Goal: Information Seeking & Learning: Learn about a topic

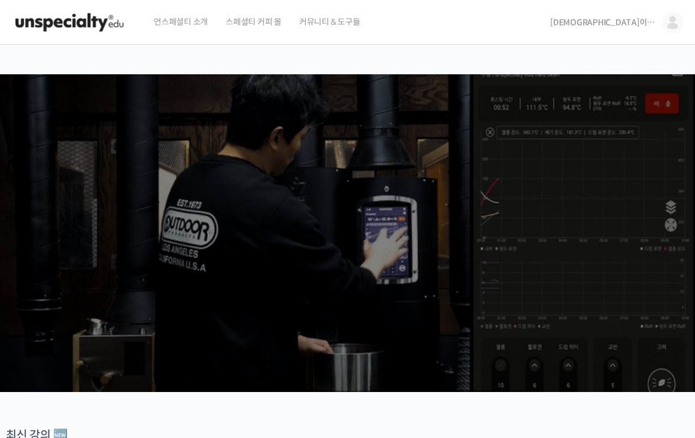
click at [671, 32] on img at bounding box center [672, 22] width 21 height 21
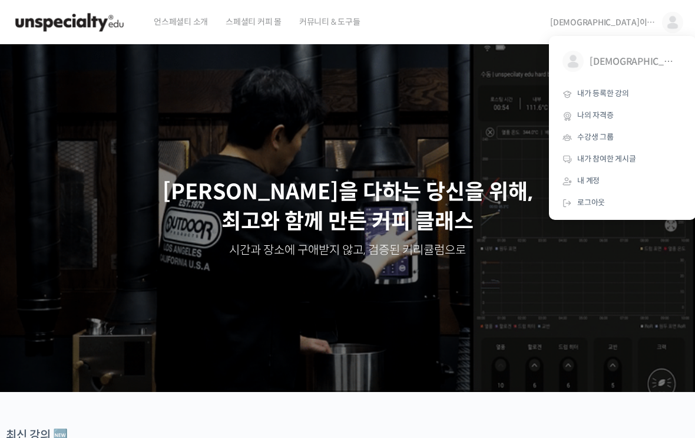
click at [621, 90] on span "내가 등록한 강의" at bounding box center [603, 93] width 52 height 10
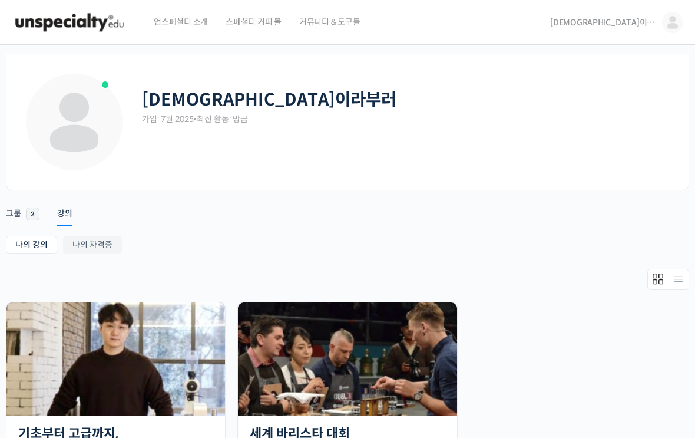
click at [165, 383] on img at bounding box center [115, 359] width 218 height 114
click at [195, 388] on img at bounding box center [115, 359] width 218 height 114
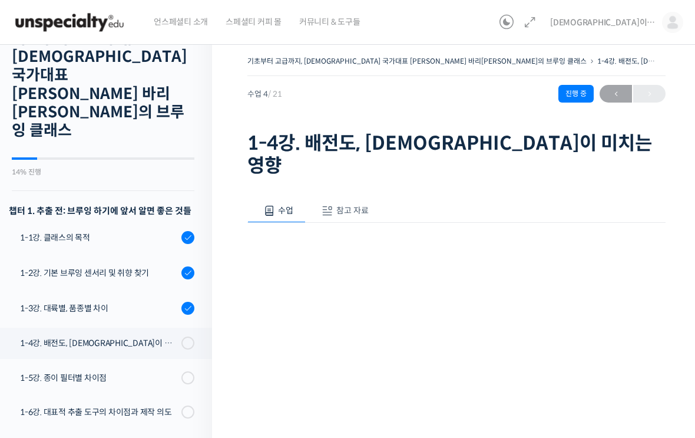
scroll to position [50, 0]
click at [188, 303] on icon at bounding box center [188, 307] width 9 height 9
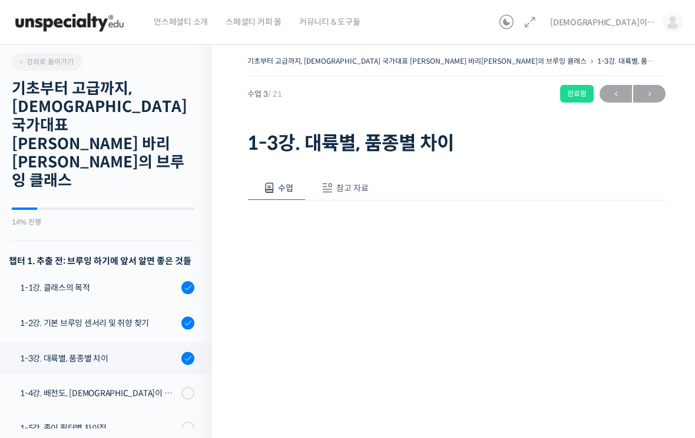
scroll to position [242, 0]
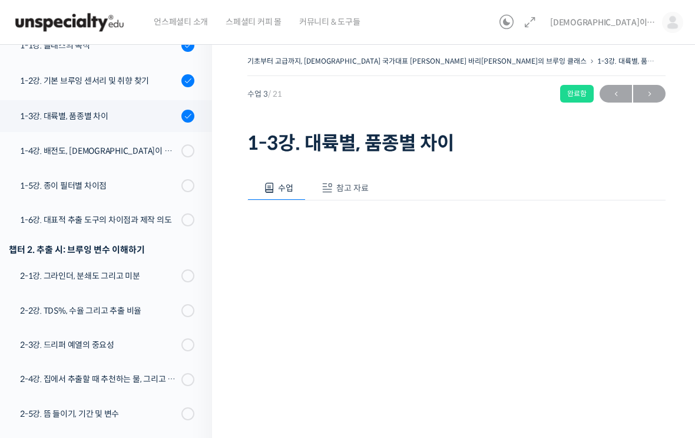
click at [361, 191] on span "참고 자료" at bounding box center [352, 188] width 32 height 11
click at [359, 230] on link "PPT 수업 자료 (클릭하시면 새 창에서 열립니다)" at bounding box center [341, 227] width 188 height 12
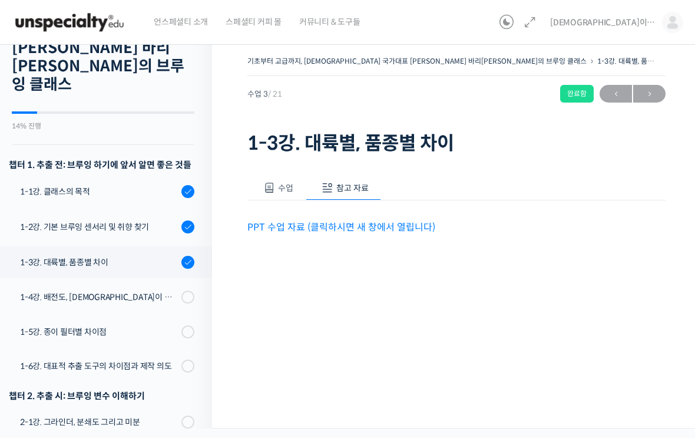
scroll to position [94, 0]
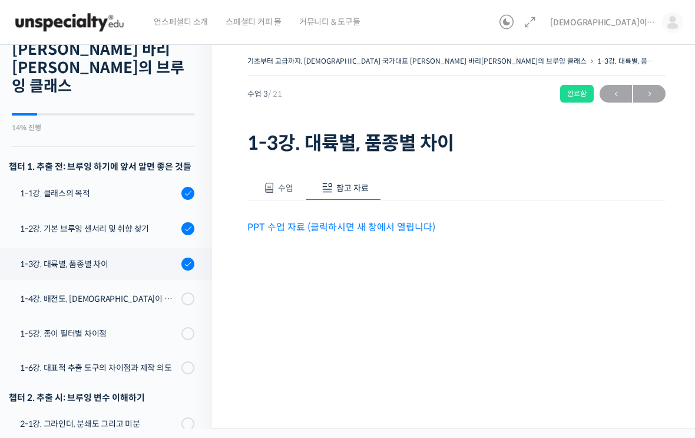
click at [186, 224] on icon at bounding box center [188, 228] width 9 height 9
click at [147, 213] on link "1-2강. 기본 브루잉 센서리 및 취향 찾기" at bounding box center [103, 229] width 218 height 32
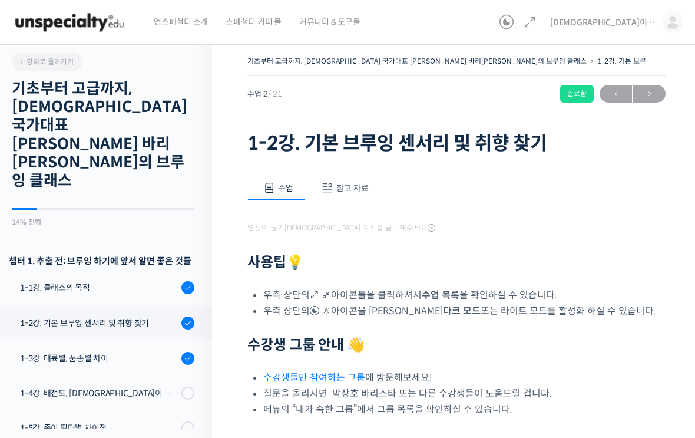
click at [350, 183] on span "참고 자료" at bounding box center [352, 188] width 32 height 11
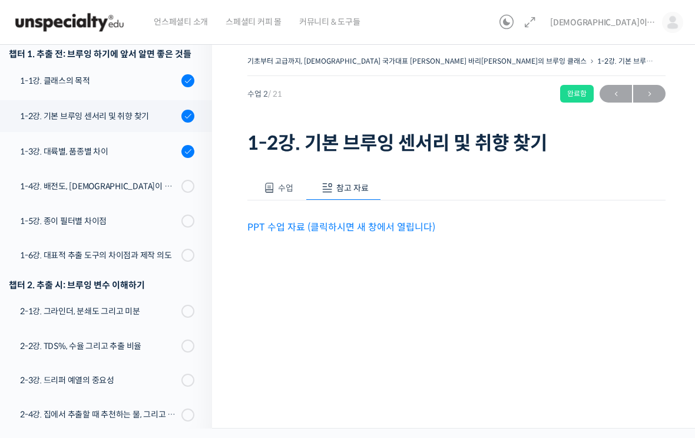
click at [364, 227] on link "PPT 수업 자료 (클릭하시면 새 창에서 열립니다)" at bounding box center [341, 227] width 188 height 12
click at [112, 110] on div "1-2강. 기본 브루잉 센서리 및 취향 찾기" at bounding box center [99, 116] width 158 height 13
click at [145, 84] on div "1-1강. 클래스의 목적" at bounding box center [99, 80] width 158 height 13
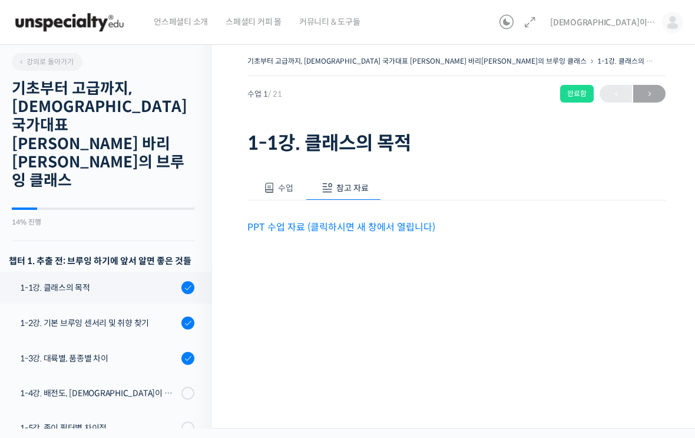
scroll to position [150, 0]
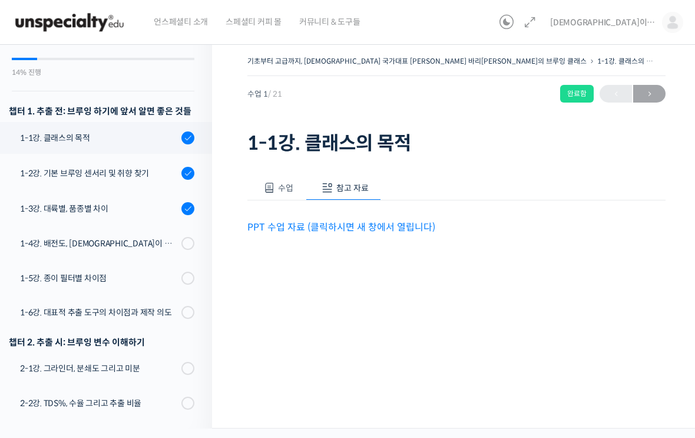
click at [373, 226] on link "PPT 수업 자료 (클릭하시면 새 창에서 열립니다)" at bounding box center [341, 227] width 188 height 12
click at [143, 237] on div "1-4강. 배전도, [DEMOGRAPHIC_DATA]이 미치는 영향" at bounding box center [99, 243] width 158 height 13
click at [357, 186] on span "참고 자료" at bounding box center [352, 188] width 32 height 11
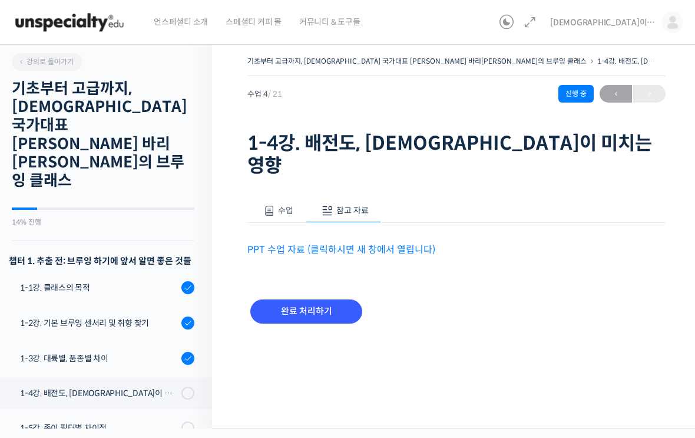
scroll to position [277, 0]
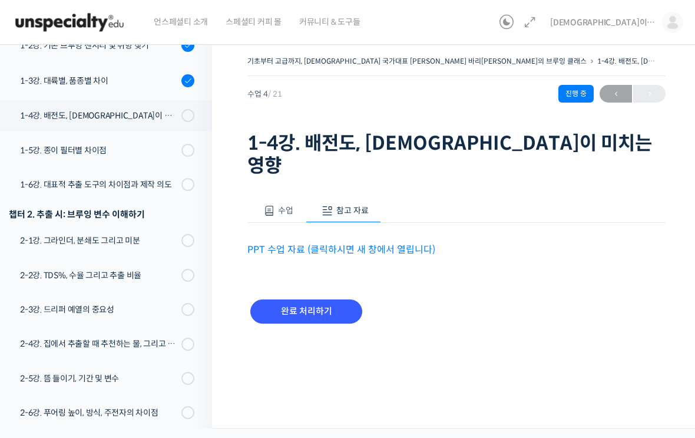
click at [379, 243] on link "PPT 수업 자료 (클릭하시면 새 창에서 열립니다)" at bounding box center [341, 249] width 188 height 12
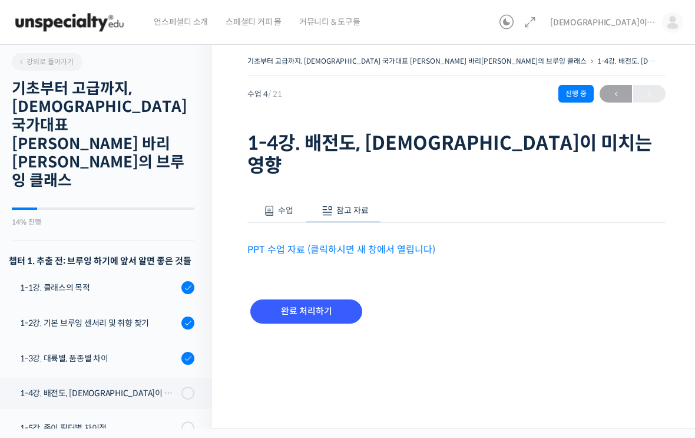
scroll to position [0, 0]
